Goal: Find contact information: Find contact information

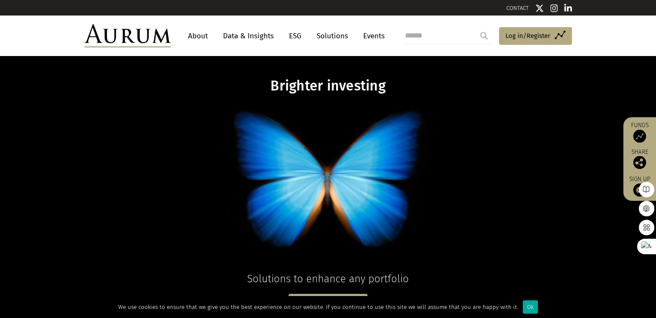
click at [203, 39] on link "About" at bounding box center [198, 36] width 28 height 16
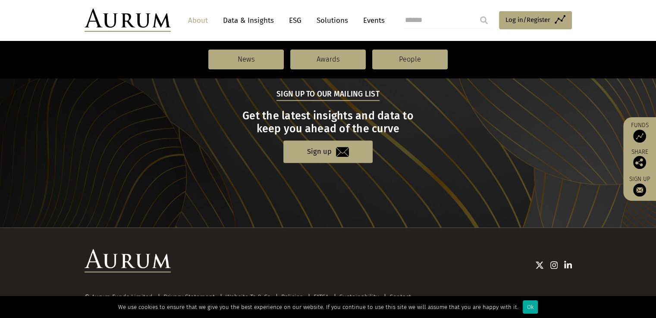
scroll to position [968, 0]
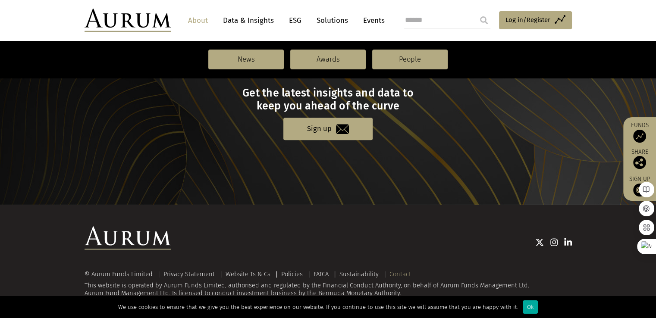
click at [390, 273] on link "Contact" at bounding box center [400, 274] width 22 height 8
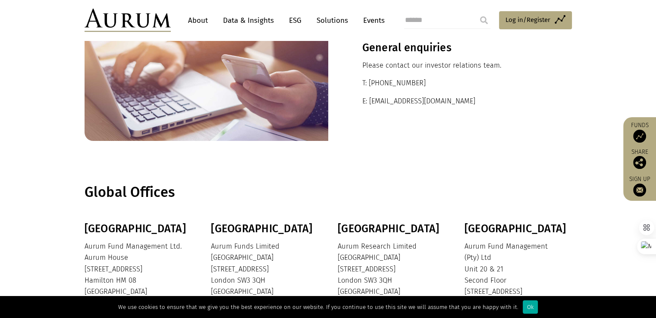
scroll to position [66, 0]
